Goal: Transaction & Acquisition: Purchase product/service

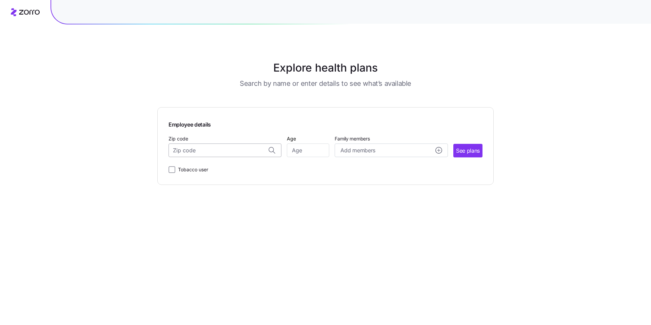
click at [214, 151] on input "Zip code" at bounding box center [225, 150] width 113 height 14
drag, startPoint x: 214, startPoint y: 151, endPoint x: 239, endPoint y: 167, distance: 29.6
click at [239, 167] on span "30115, [GEOGRAPHIC_DATA], [GEOGRAPHIC_DATA]" at bounding box center [223, 168] width 95 height 8
type input "30115, [GEOGRAPHIC_DATA], [GEOGRAPHIC_DATA]"
click at [306, 153] on input "Age" at bounding box center [308, 150] width 42 height 14
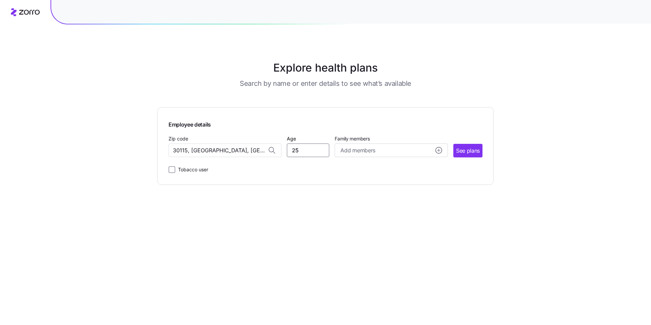
type input "25"
click at [467, 151] on span "See plans" at bounding box center [468, 150] width 24 height 8
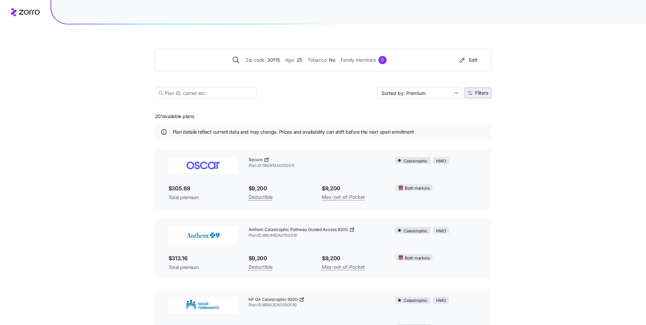
drag, startPoint x: 239, startPoint y: 167, endPoint x: 480, endPoint y: 97, distance: 251.4
click at [480, 97] on button "Filters" at bounding box center [477, 92] width 27 height 11
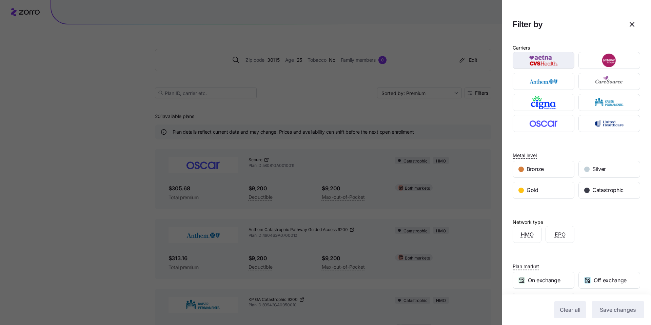
drag, startPoint x: 480, startPoint y: 97, endPoint x: 540, endPoint y: 55, distance: 73.1
click at [540, 55] on img "button" at bounding box center [544, 61] width 50 height 14
click at [613, 312] on span "Save changes" at bounding box center [618, 309] width 36 height 8
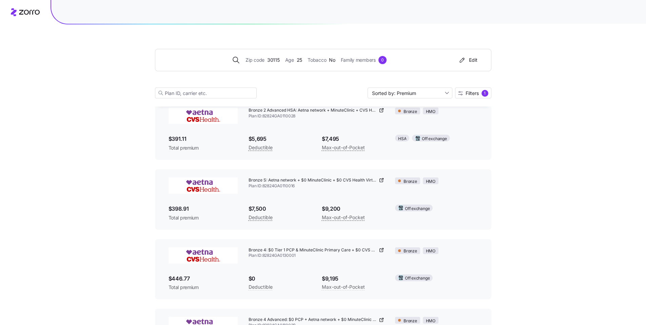
scroll to position [51, 0]
